Goal: Task Accomplishment & Management: Use online tool/utility

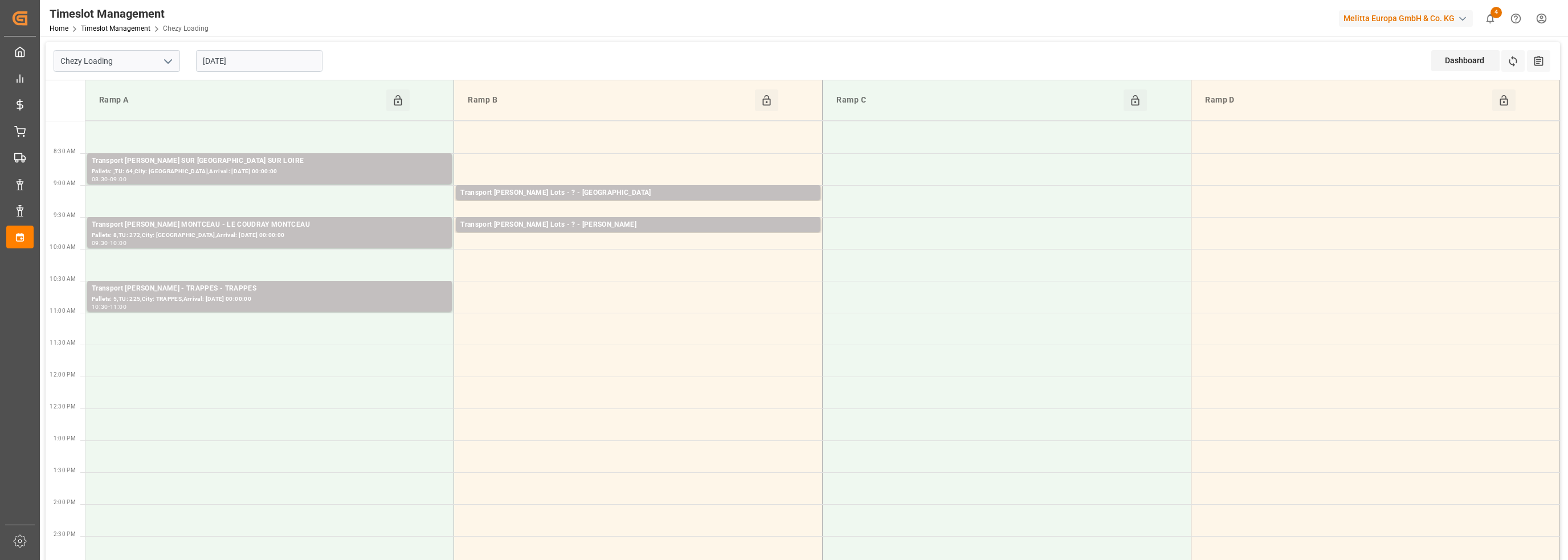
click at [233, 60] on input "[DATE]" at bounding box center [259, 61] width 127 height 22
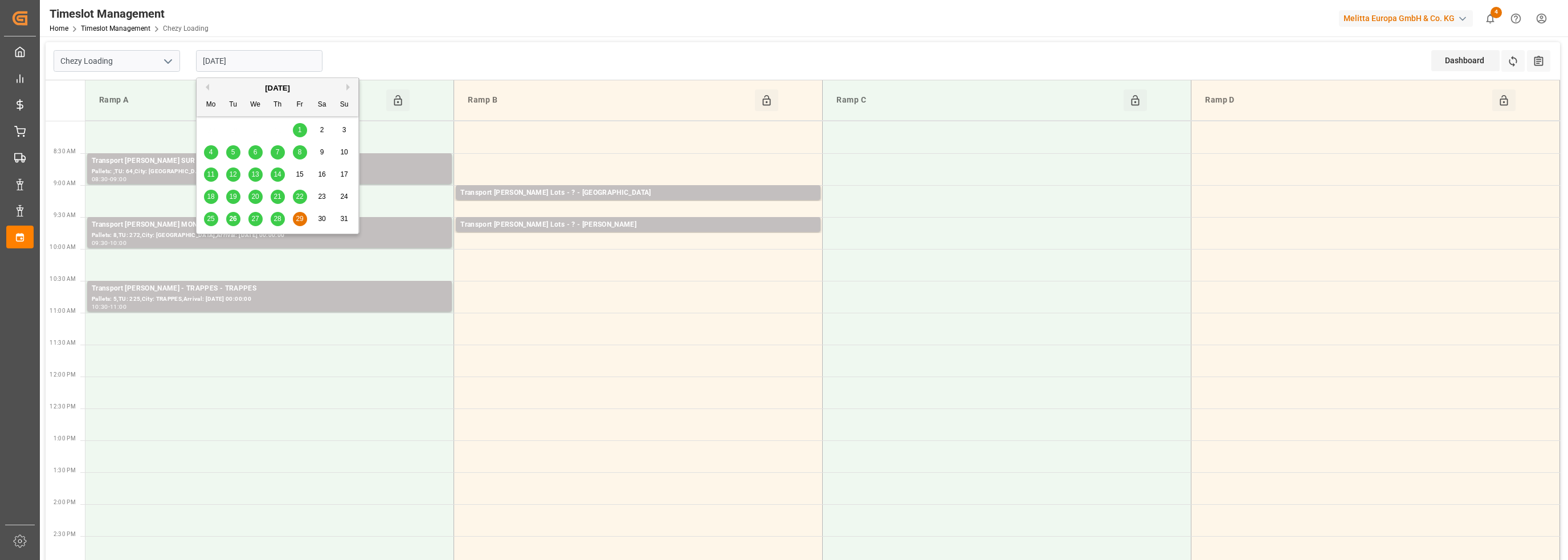
click at [235, 219] on span "26" at bounding box center [233, 219] width 7 height 8
type input "[DATE]"
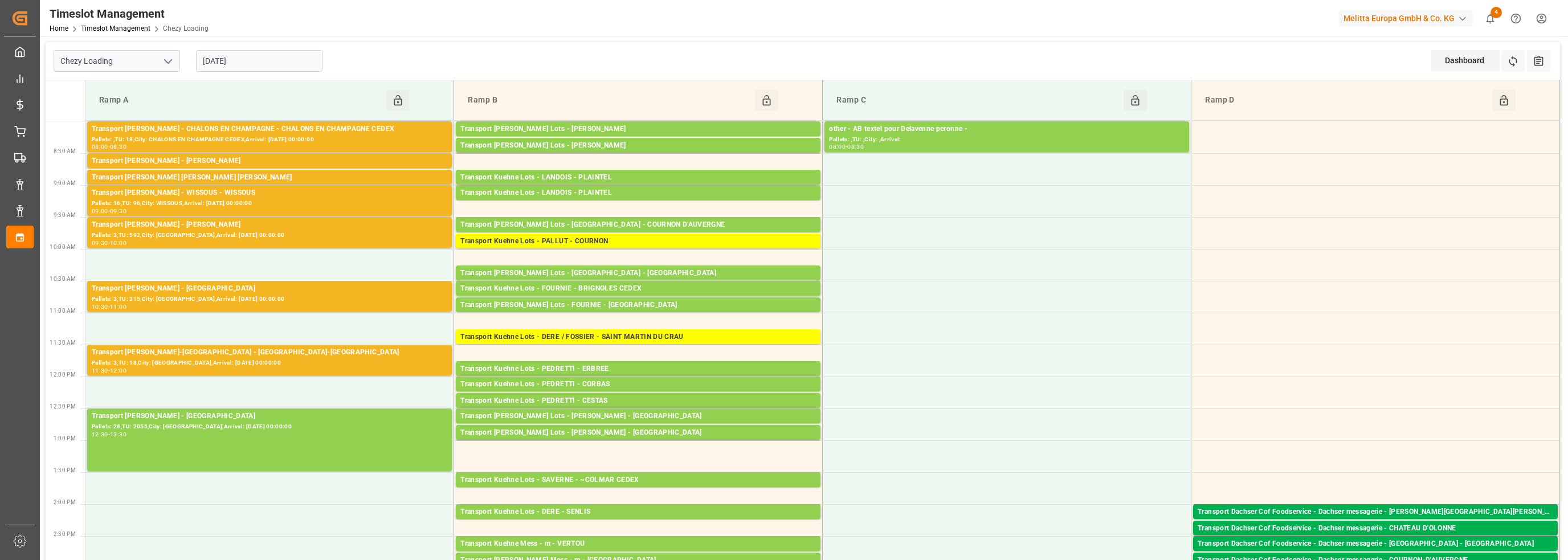
click at [231, 67] on input "[DATE]" at bounding box center [259, 61] width 127 height 22
click at [164, 64] on icon "open menu" at bounding box center [168, 61] width 13 height 13
click at [127, 116] on div "Chezy Unloading" at bounding box center [117, 112] width 125 height 26
type input "Chezy Unloading"
